Goal: Download file/media

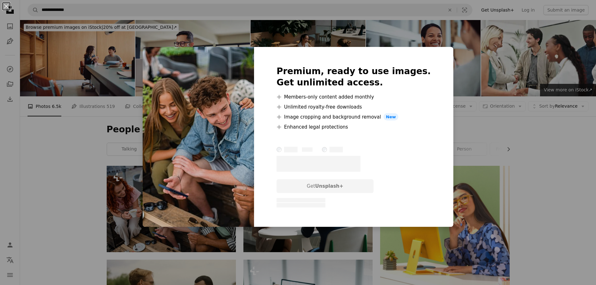
scroll to position [63, 0]
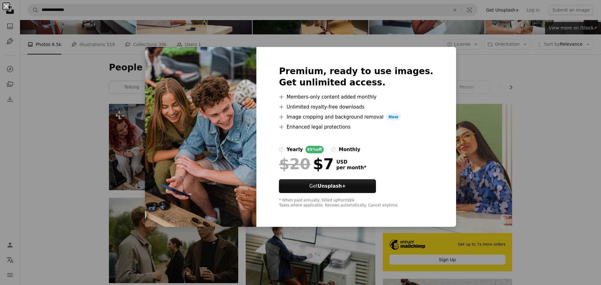
click at [5, 7] on button "An X shape" at bounding box center [7, 7] width 8 height 8
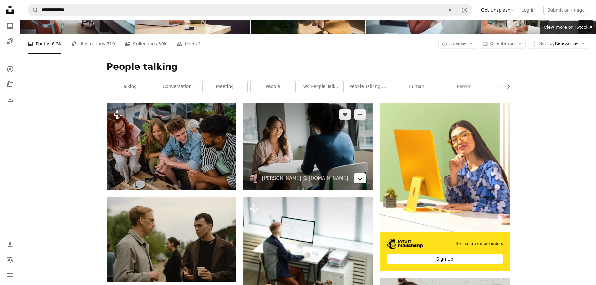
click at [360, 179] on icon "Download" at bounding box center [360, 178] width 4 height 4
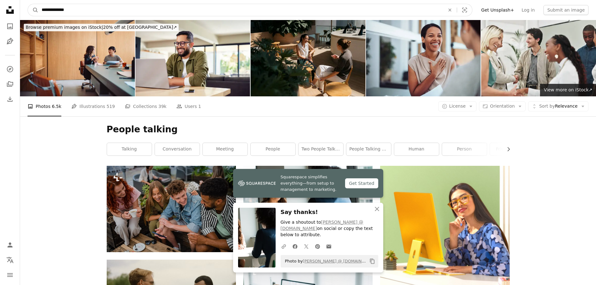
drag, startPoint x: 74, startPoint y: 7, endPoint x: 17, endPoint y: 8, distance: 56.3
type input "**********"
click button "A magnifying glass" at bounding box center [33, 10] width 11 height 12
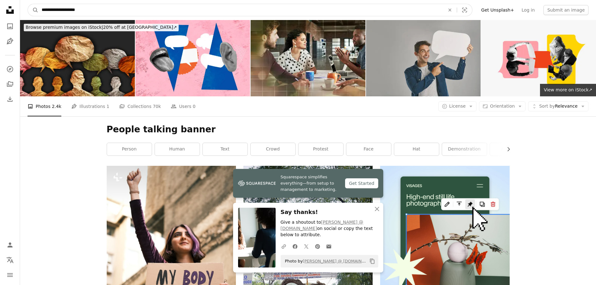
drag, startPoint x: 85, startPoint y: 7, endPoint x: 18, endPoint y: 9, distance: 67.6
type input "**********"
click button "A magnifying glass" at bounding box center [33, 10] width 11 height 12
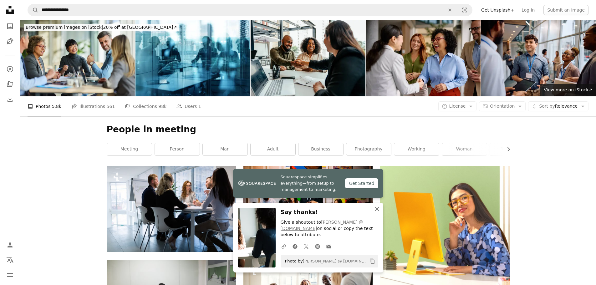
click at [376, 213] on icon "An X shape" at bounding box center [377, 209] width 8 height 8
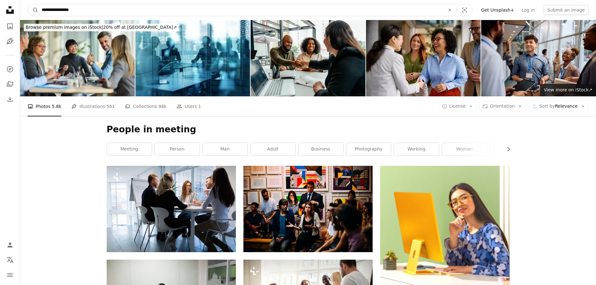
drag, startPoint x: 86, startPoint y: 11, endPoint x: -1, endPoint y: 6, distance: 87.1
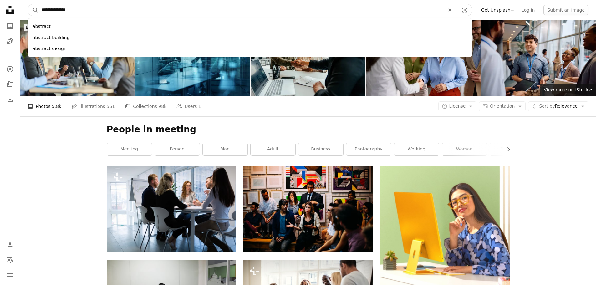
type input "**********"
click at [28, 4] on button "A magnifying glass" at bounding box center [33, 10] width 11 height 12
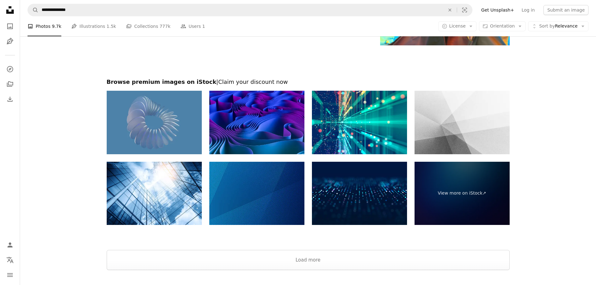
scroll to position [1390, 0]
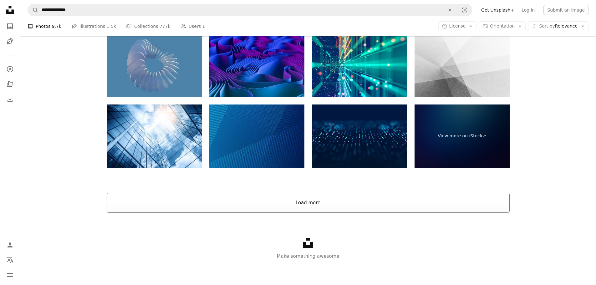
click at [186, 206] on button "Load more" at bounding box center [308, 203] width 403 height 20
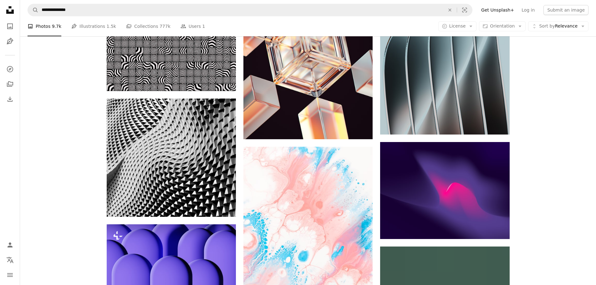
scroll to position [2391, 0]
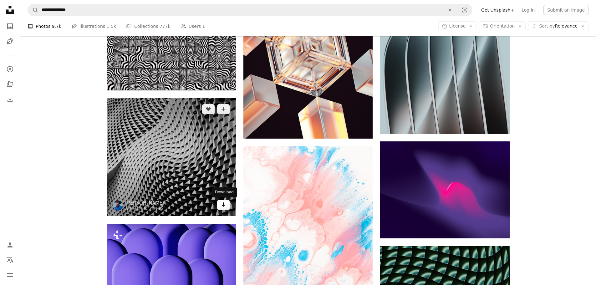
click at [220, 204] on link "Arrow pointing down" at bounding box center [223, 205] width 13 height 10
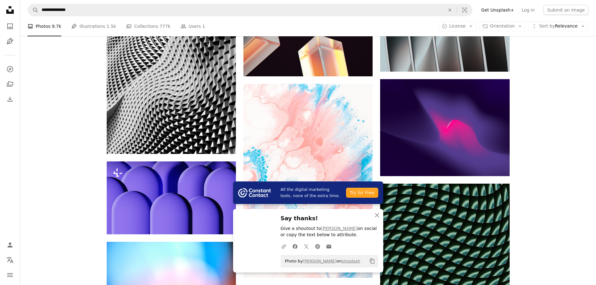
scroll to position [2453, 0]
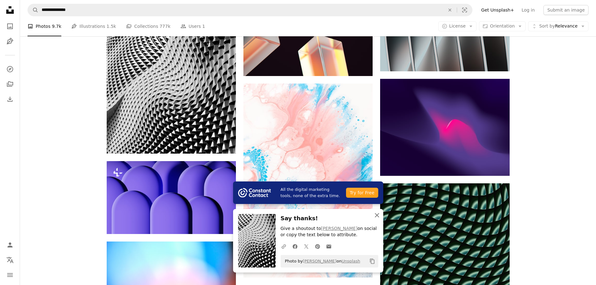
drag, startPoint x: 375, startPoint y: 212, endPoint x: 369, endPoint y: 211, distance: 6.6
click at [375, 212] on icon "An X shape" at bounding box center [377, 215] width 8 height 8
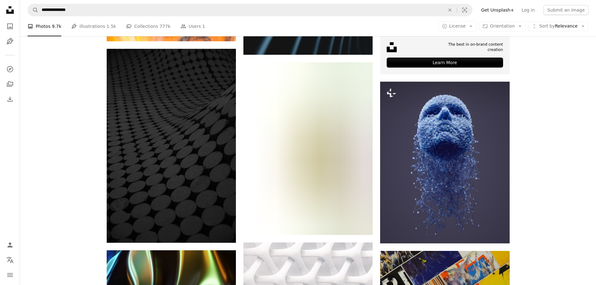
scroll to position [3048, 0]
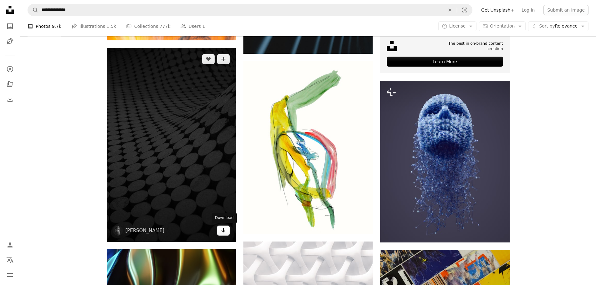
click at [226, 230] on link "Arrow pointing down" at bounding box center [223, 231] width 13 height 10
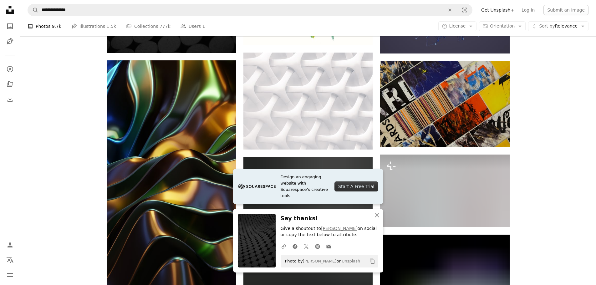
scroll to position [3267, 0]
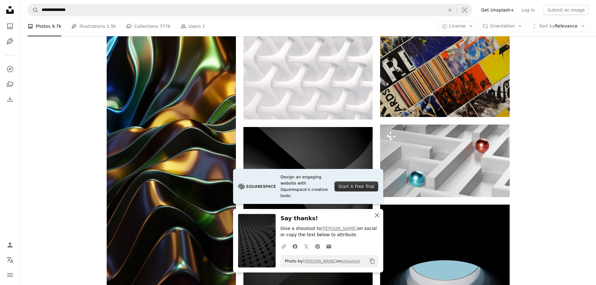
drag, startPoint x: 375, startPoint y: 214, endPoint x: 364, endPoint y: 209, distance: 12.0
click at [375, 214] on icon "An X shape" at bounding box center [377, 215] width 8 height 8
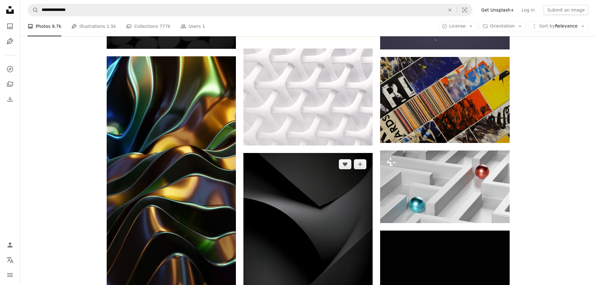
scroll to position [3204, 0]
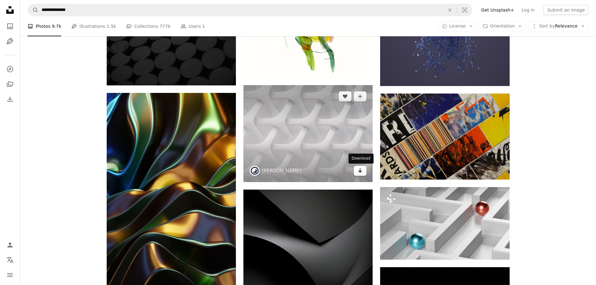
click at [356, 170] on link "Arrow pointing down" at bounding box center [360, 171] width 13 height 10
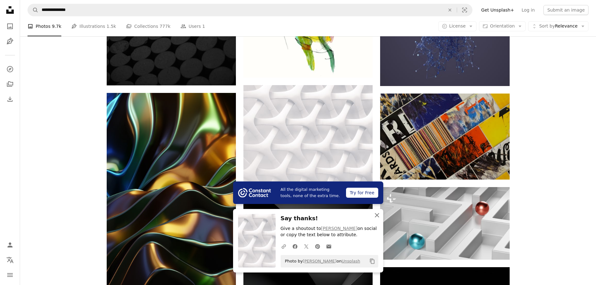
click at [377, 217] on icon "An X shape" at bounding box center [377, 215] width 8 height 8
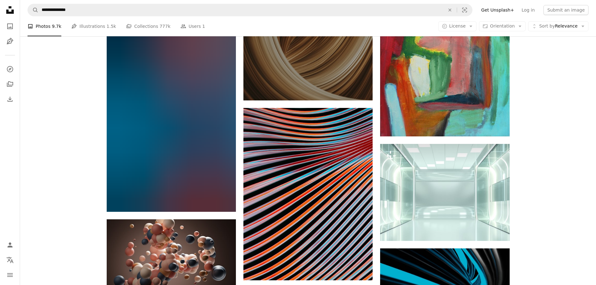
scroll to position [4862, 0]
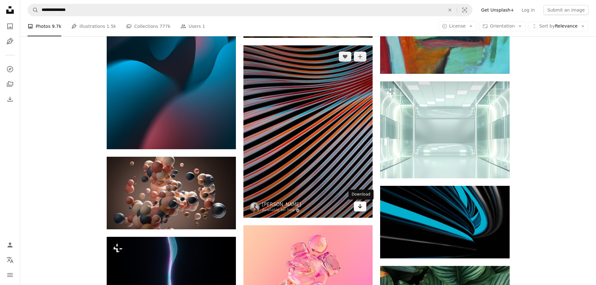
click at [361, 206] on icon "Arrow pointing down" at bounding box center [360, 206] width 5 height 8
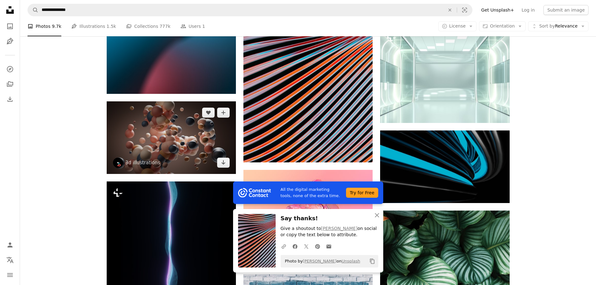
scroll to position [4956, 0]
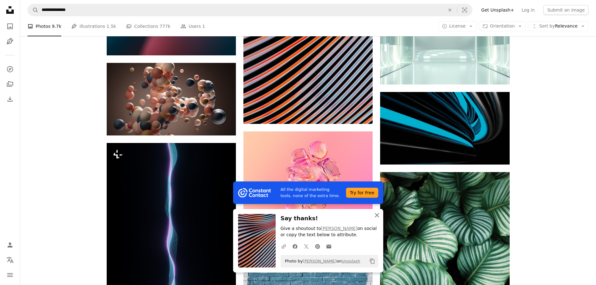
click at [379, 217] on icon "An X shape" at bounding box center [377, 215] width 8 height 8
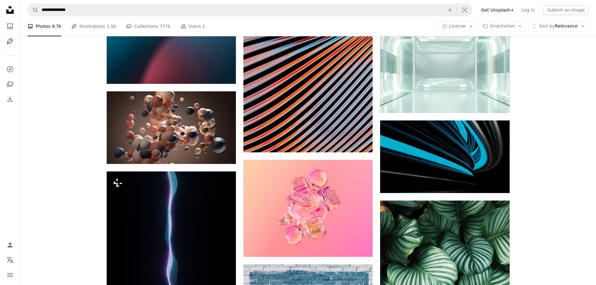
scroll to position [4925, 0]
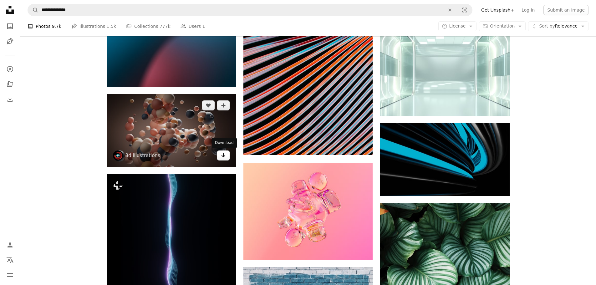
click at [222, 156] on icon "Arrow pointing down" at bounding box center [223, 155] width 5 height 8
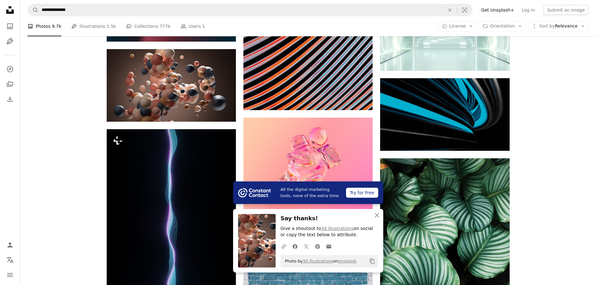
scroll to position [5050, 0]
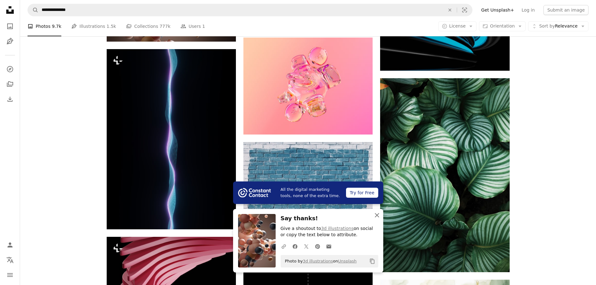
click at [378, 214] on icon "An X shape" at bounding box center [377, 215] width 8 height 8
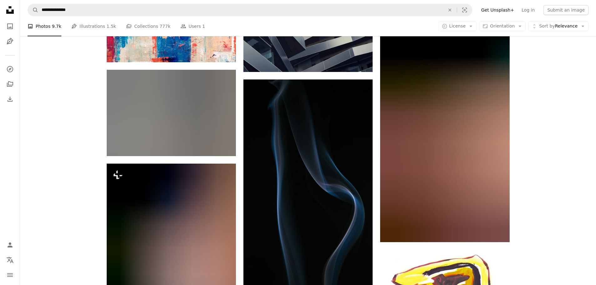
scroll to position [5769, 0]
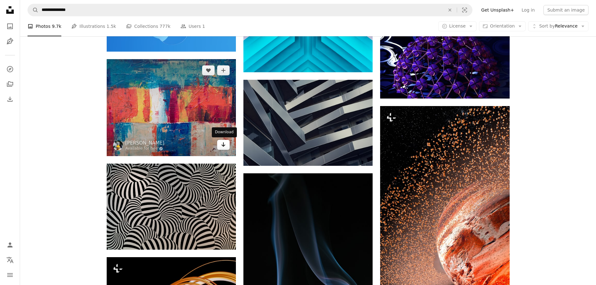
click at [224, 148] on link "Arrow pointing down" at bounding box center [223, 145] width 13 height 10
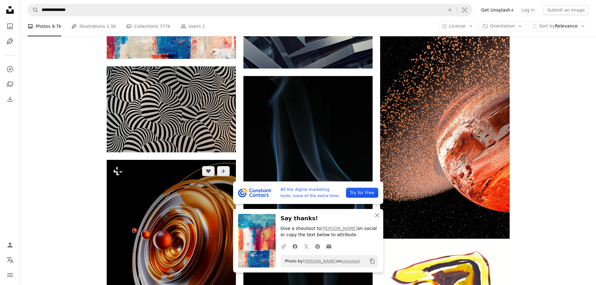
scroll to position [5894, 0]
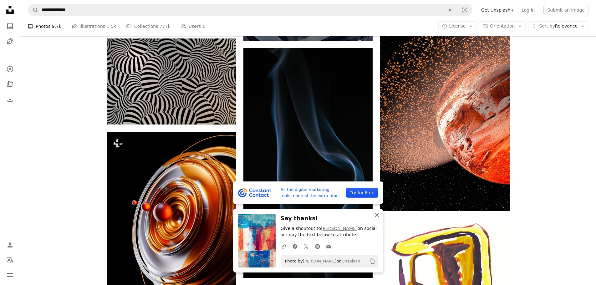
drag, startPoint x: 376, startPoint y: 216, endPoint x: 336, endPoint y: 212, distance: 40.9
click at [376, 216] on icon "An X shape" at bounding box center [377, 215] width 8 height 8
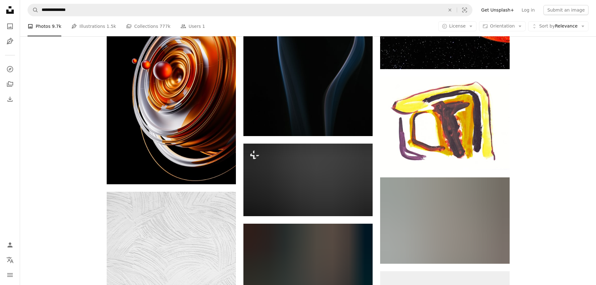
scroll to position [6113, 0]
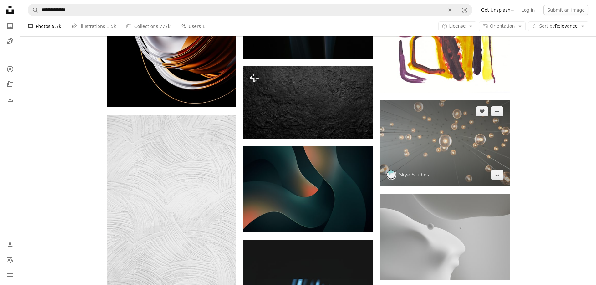
click at [502, 180] on div "Arrow pointing down" at bounding box center [497, 175] width 13 height 10
click at [499, 176] on icon "Arrow pointing down" at bounding box center [497, 175] width 5 height 8
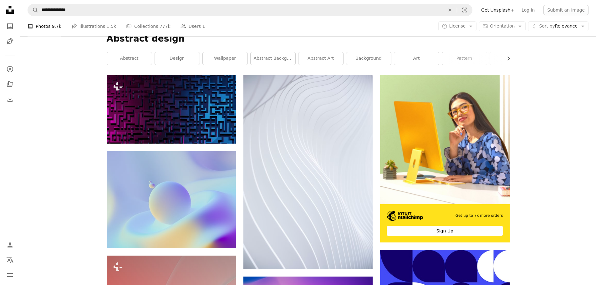
scroll to position [0, 0]
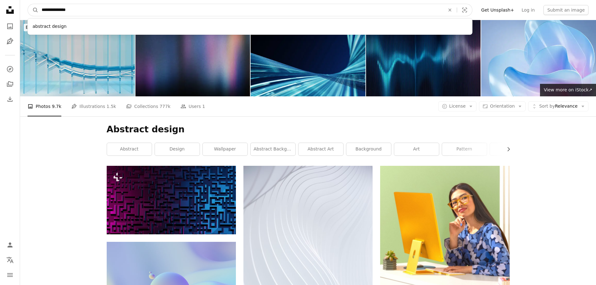
drag, startPoint x: 108, startPoint y: 11, endPoint x: 23, endPoint y: 12, distance: 85.1
click at [23, 12] on nav "**********" at bounding box center [308, 10] width 576 height 20
type input "**********"
click at [28, 4] on button "A magnifying glass" at bounding box center [33, 10] width 11 height 12
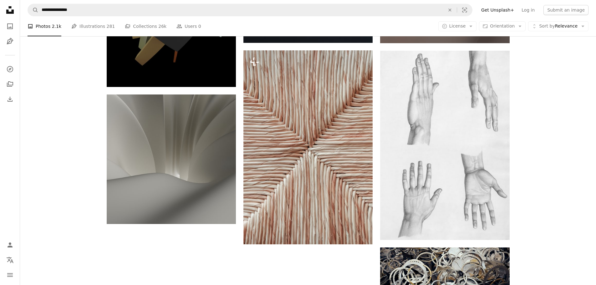
scroll to position [813, 0]
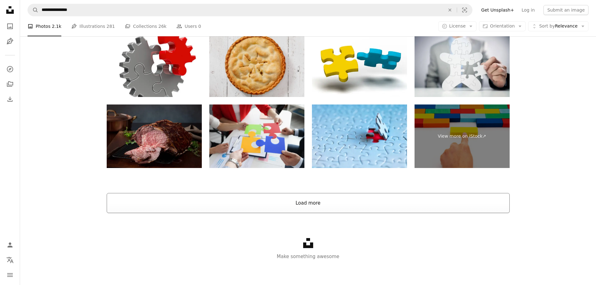
click at [308, 207] on button "Load more" at bounding box center [308, 203] width 403 height 20
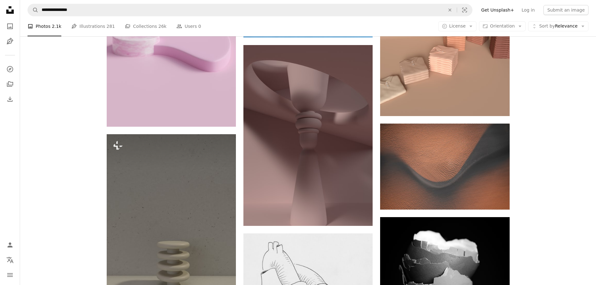
scroll to position [3494, 0]
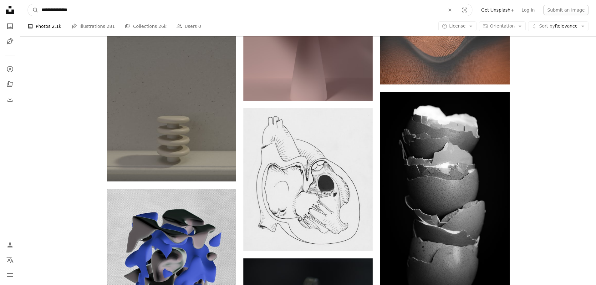
drag, startPoint x: 75, startPoint y: 8, endPoint x: 23, endPoint y: 9, distance: 52.3
click at [23, 9] on nav "**********" at bounding box center [308, 10] width 576 height 20
